Goal: Information Seeking & Learning: Check status

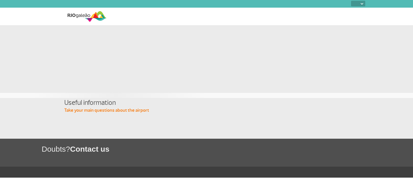
select select
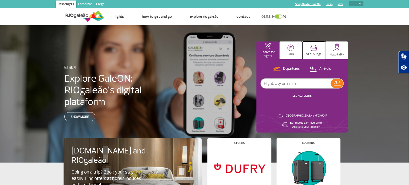
click at [309, 45] on button "VIP Lounge" at bounding box center [314, 50] width 23 height 18
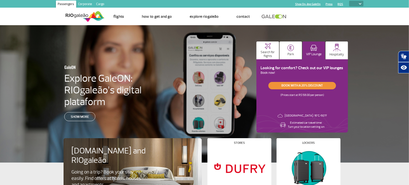
click at [298, 86] on link "Book with a 20% discount" at bounding box center [303, 85] width 68 height 7
click at [273, 54] on p "Search for flights" at bounding box center [268, 54] width 18 height 8
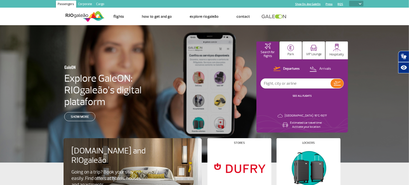
click at [278, 84] on input "text" at bounding box center [296, 84] width 70 height 10
type input "dtw"
click at [337, 85] on img at bounding box center [337, 83] width 7 height 4
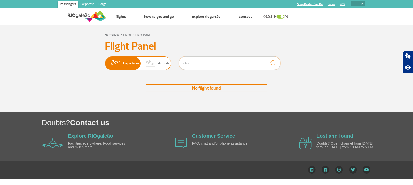
drag, startPoint x: 236, startPoint y: 64, endPoint x: 133, endPoint y: 69, distance: 102.9
click at [133, 69] on div "Departures Arrivals dtw" at bounding box center [206, 63] width 203 height 15
type input "d"
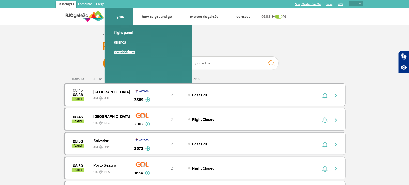
click at [120, 54] on link "Destinations" at bounding box center [148, 52] width 68 height 6
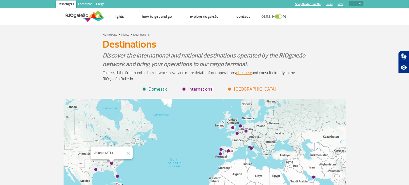
click at [112, 165] on img "Atlanta (ATL)" at bounding box center [111, 163] width 3 height 3
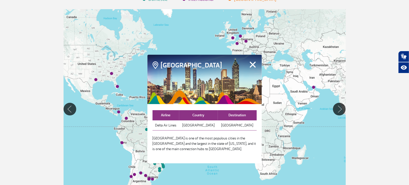
scroll to position [96, 0]
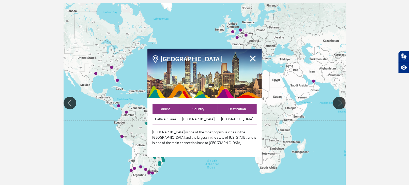
click at [254, 58] on button "Fechar" at bounding box center [253, 58] width 8 height 7
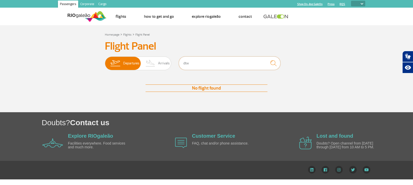
drag, startPoint x: 244, startPoint y: 63, endPoint x: 93, endPoint y: 65, distance: 150.3
click at [93, 65] on div "Flight Panel Departures Arrivals dtw No flight found No flight found" at bounding box center [207, 71] width 282 height 62
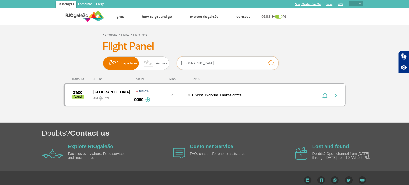
type input "atlanta"
click at [337, 94] on img "button" at bounding box center [336, 96] width 6 height 6
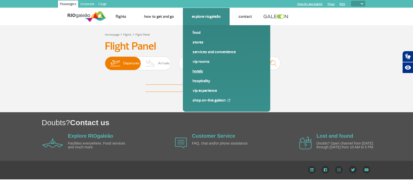
click at [198, 71] on link "Hotels" at bounding box center [227, 71] width 68 height 6
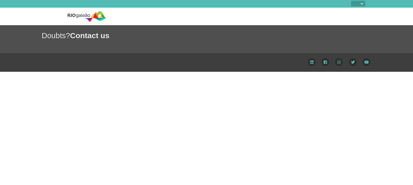
select select
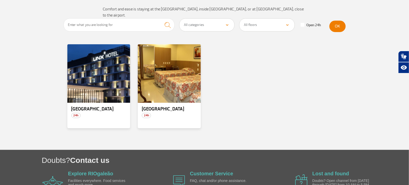
scroll to position [58, 0]
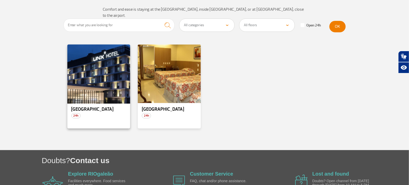
click at [101, 63] on div at bounding box center [99, 74] width 64 height 60
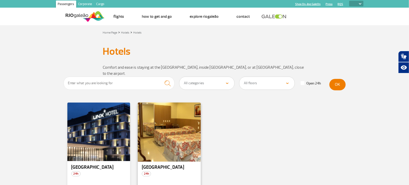
click at [185, 139] on div at bounding box center [169, 132] width 64 height 60
